Goal: Find contact information: Find contact information

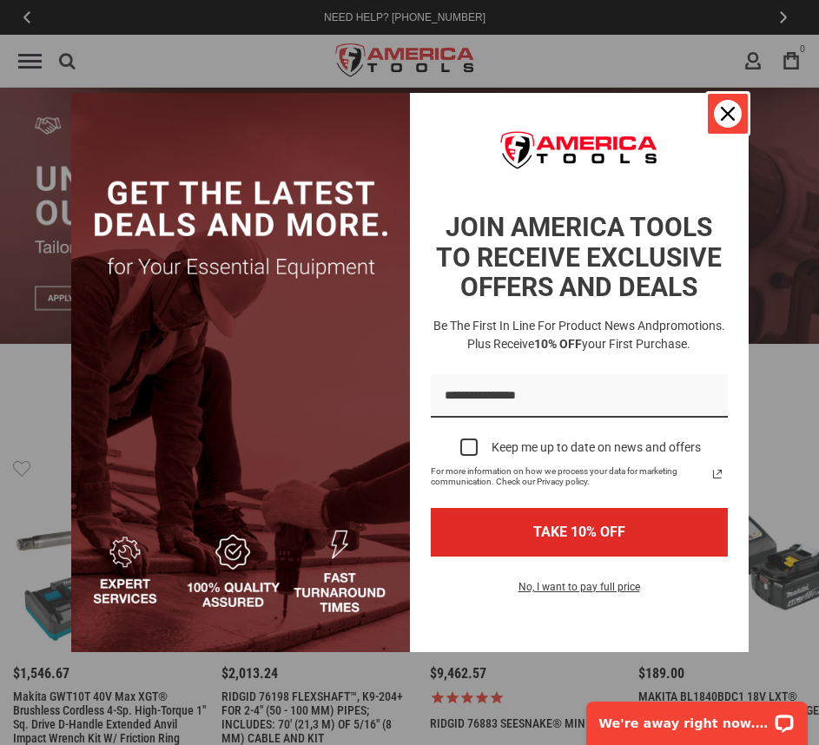
click at [735, 104] on div "Close" at bounding box center [728, 114] width 28 height 28
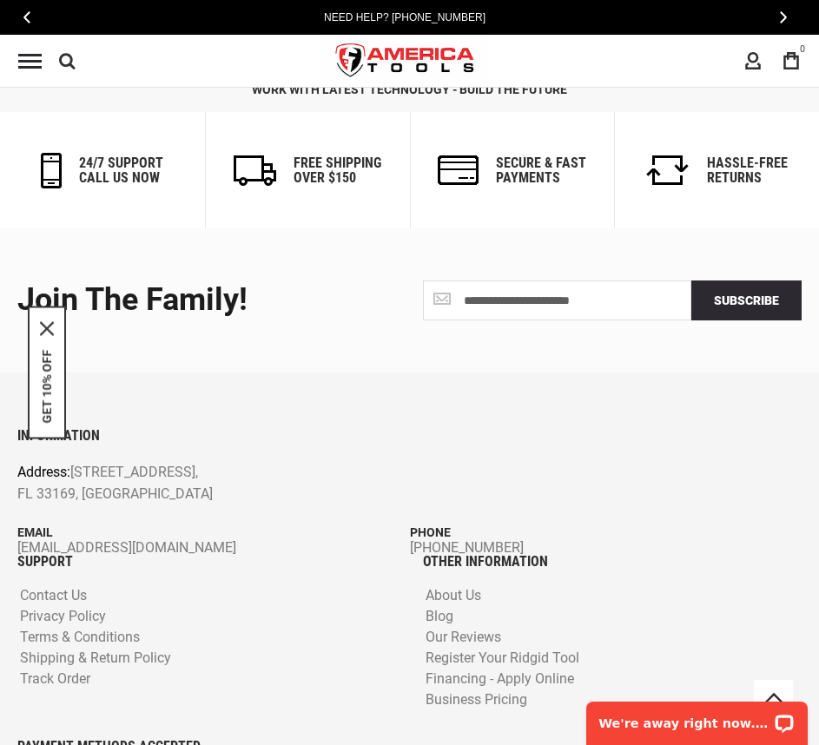
scroll to position [3576, 0]
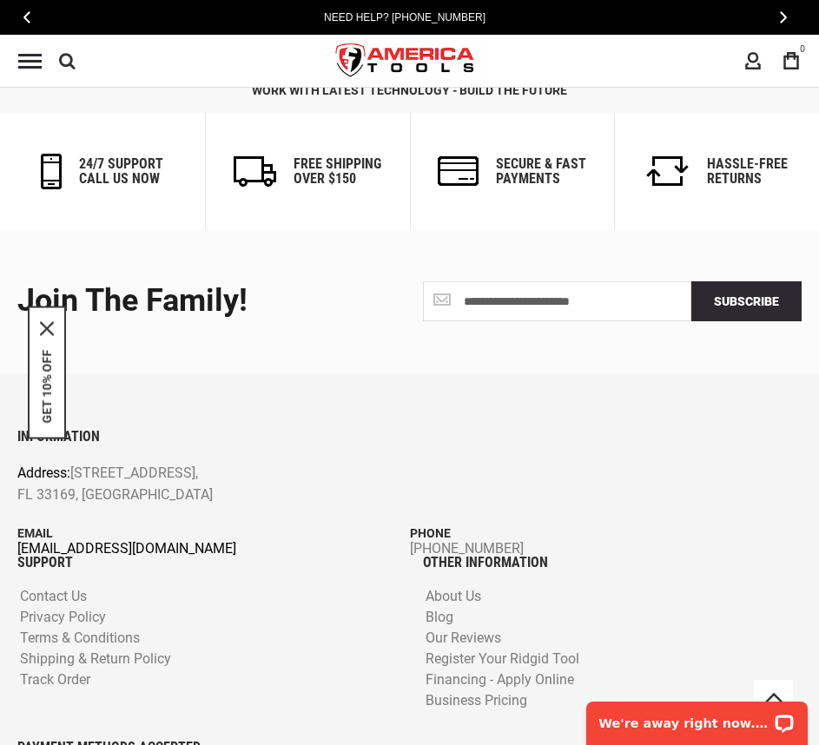
click at [21, 555] on link "[EMAIL_ADDRESS][DOMAIN_NAME]" at bounding box center [213, 549] width 393 height 12
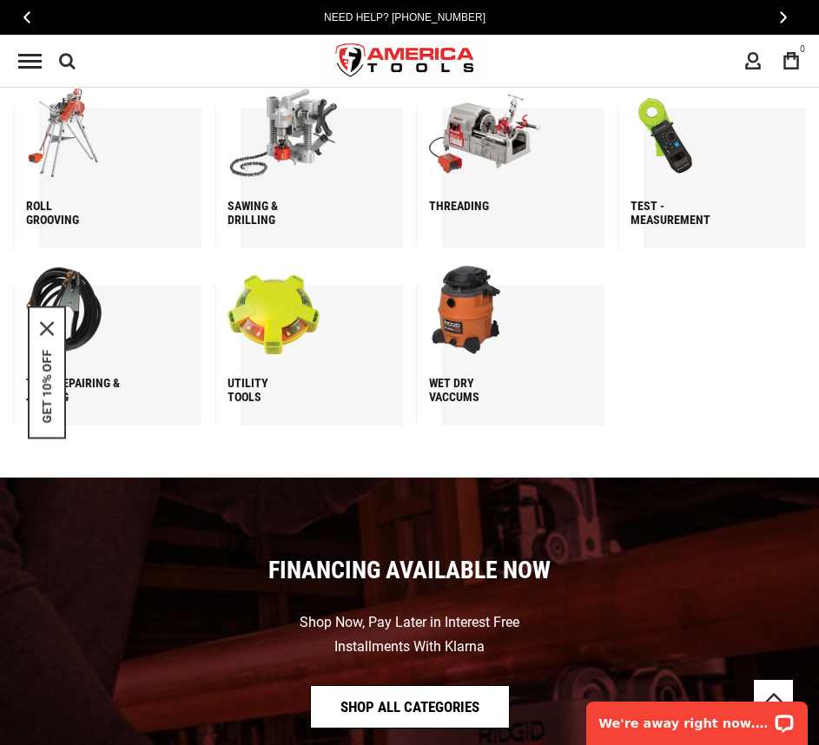
scroll to position [1838, 0]
